Goal: Task Accomplishment & Management: Use online tool/utility

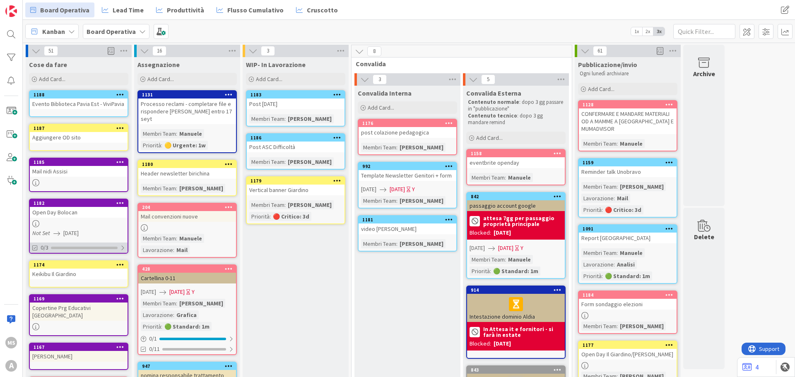
scroll to position [41, 0]
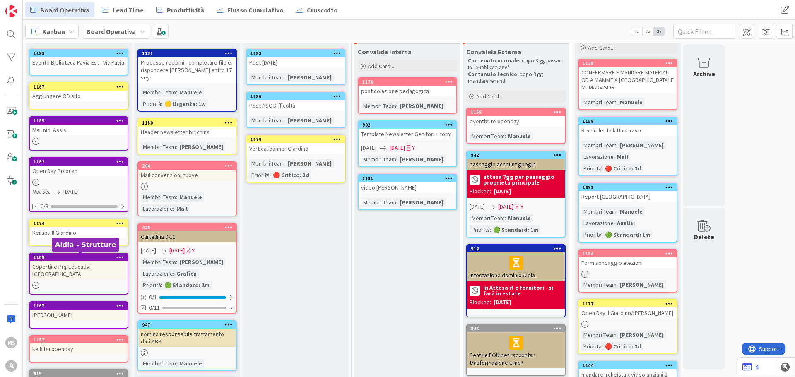
click at [79, 265] on div "Copertine Prg Educativi [GEOGRAPHIC_DATA]" at bounding box center [79, 270] width 98 height 18
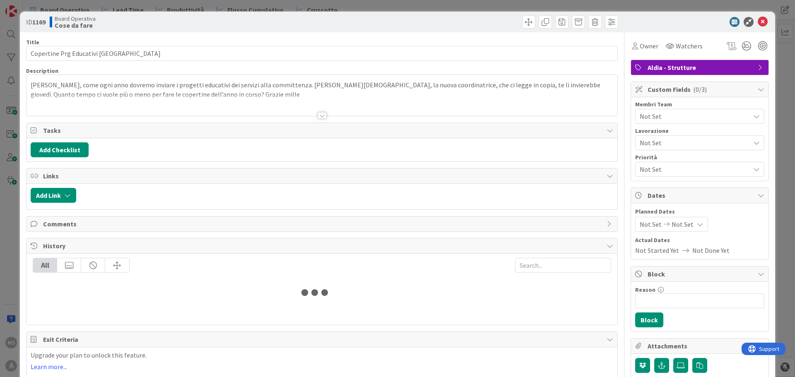
click at [649, 118] on span "Not Set" at bounding box center [695, 116] width 110 height 10
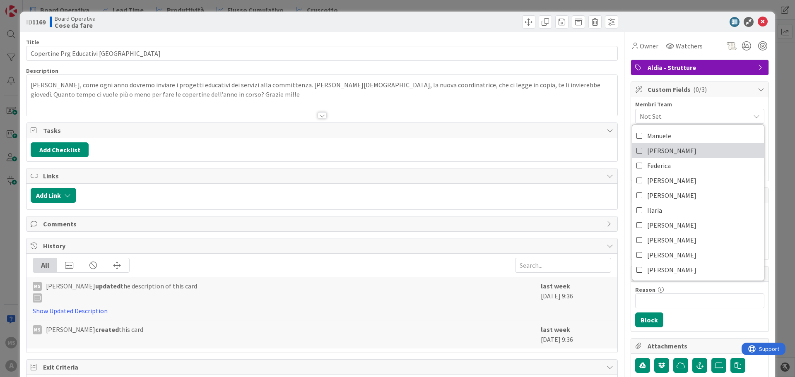
click at [651, 153] on span "[PERSON_NAME]" at bounding box center [671, 150] width 49 height 12
click at [751, 19] on div at bounding box center [695, 22] width 147 height 10
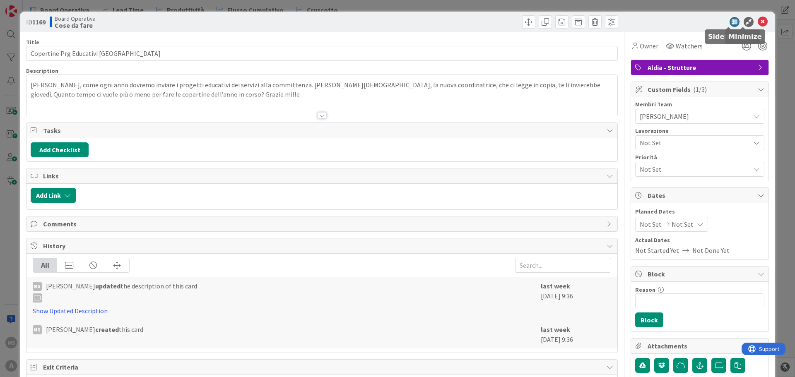
click at [758, 19] on icon at bounding box center [763, 22] width 10 height 10
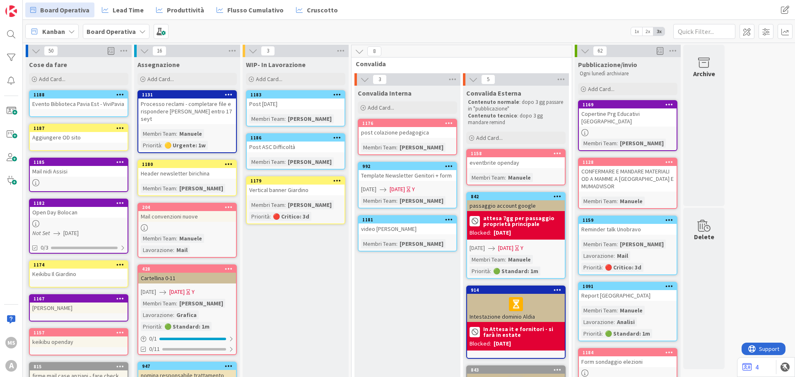
click at [67, 176] on div "Mail nidi Assisi" at bounding box center [79, 171] width 98 height 11
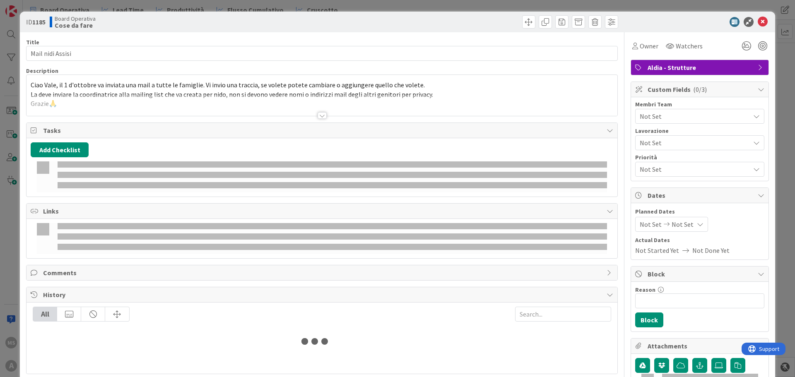
click at [758, 24] on icon at bounding box center [763, 22] width 10 height 10
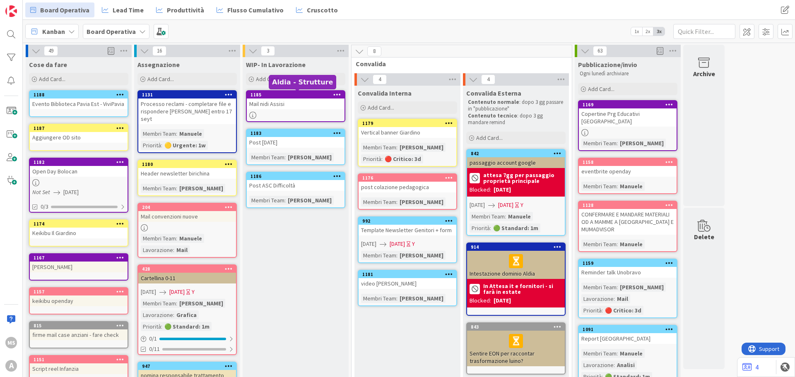
click at [315, 96] on div "1185" at bounding box center [297, 95] width 94 height 6
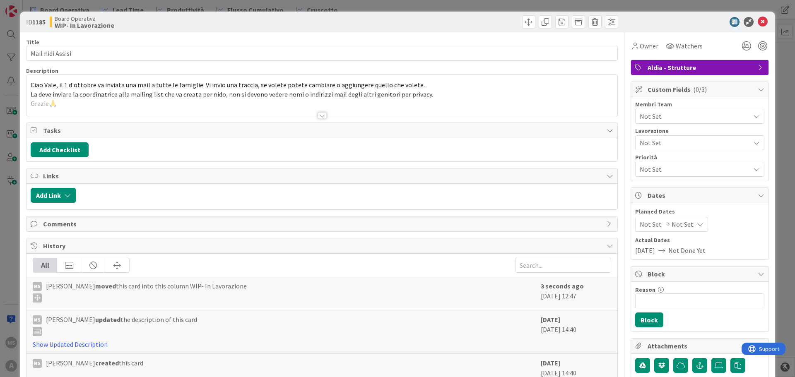
click at [664, 121] on span "Not Set" at bounding box center [695, 116] width 110 height 10
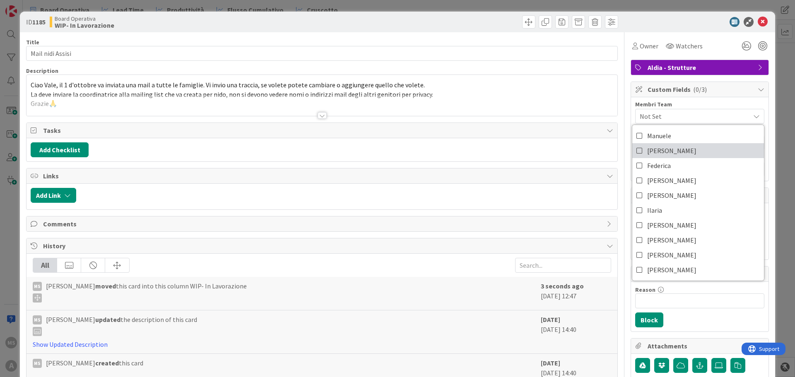
drag, startPoint x: 663, startPoint y: 155, endPoint x: 715, endPoint y: 105, distance: 72.3
click at [663, 155] on span "[PERSON_NAME]" at bounding box center [671, 150] width 49 height 12
click at [758, 19] on icon at bounding box center [763, 22] width 10 height 10
